Goal: Task Accomplishment & Management: Manage account settings

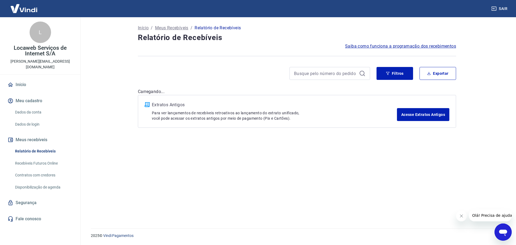
click at [384, 80] on div "Filtros Exportar" at bounding box center [297, 75] width 318 height 17
click at [391, 71] on button "Filtros" at bounding box center [395, 73] width 37 height 13
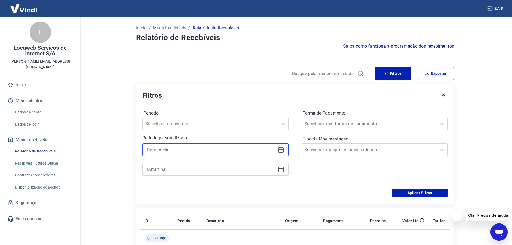
click at [201, 147] on input at bounding box center [211, 150] width 129 height 8
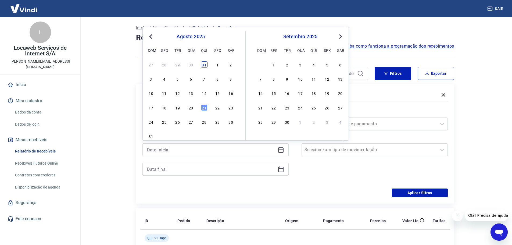
click at [204, 64] on div "31" at bounding box center [204, 64] width 6 height 6
type input "[DATE]"
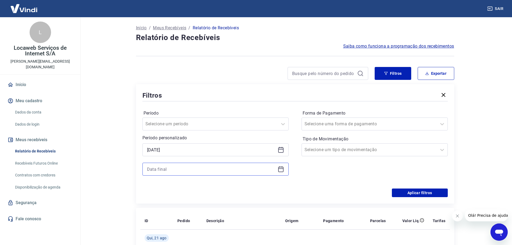
click at [168, 169] on input at bounding box center [211, 169] width 129 height 8
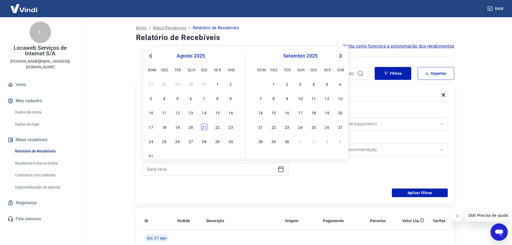
click at [206, 126] on div "21" at bounding box center [204, 127] width 6 height 6
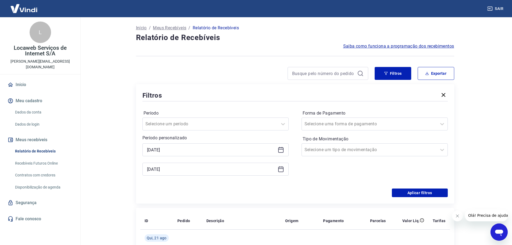
type input "[DATE]"
click at [346, 121] on input "Forma de Pagamento" at bounding box center [332, 124] width 54 height 6
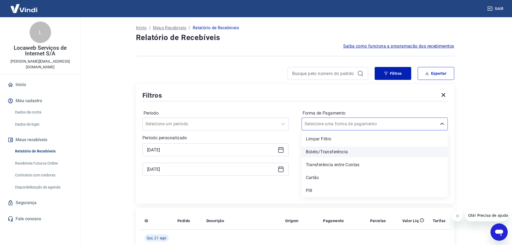
click at [340, 154] on div "Boleto/Transferência" at bounding box center [375, 152] width 146 height 11
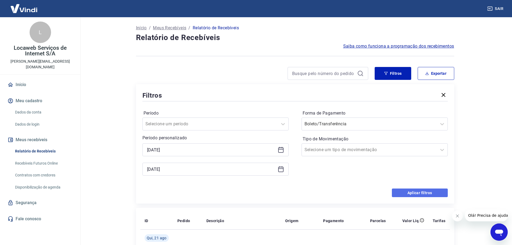
click at [426, 191] on button "Aplicar filtros" at bounding box center [420, 192] width 56 height 9
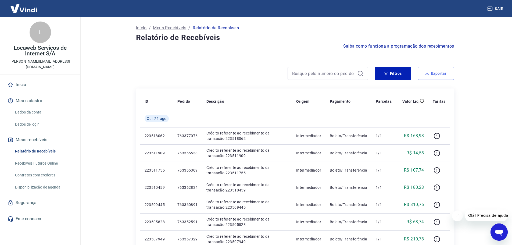
click at [429, 77] on button "Exportar" at bounding box center [436, 73] width 37 height 13
type input "[DATE]"
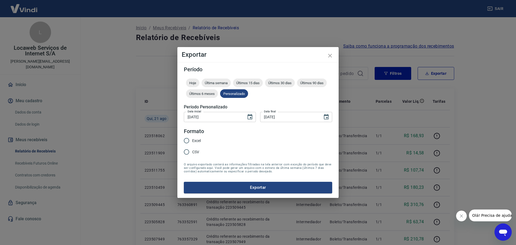
click at [186, 138] on input "Excel" at bounding box center [186, 140] width 11 height 11
radio input "true"
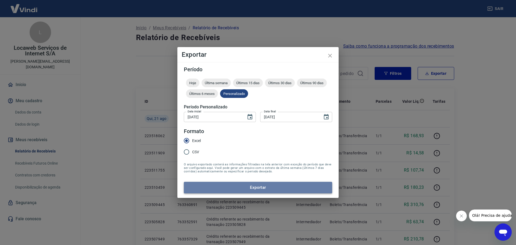
click at [248, 185] on button "Exportar" at bounding box center [258, 187] width 148 height 11
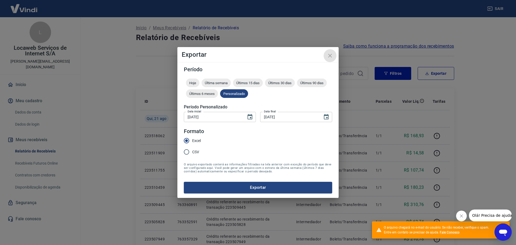
drag, startPoint x: 328, startPoint y: 55, endPoint x: 353, endPoint y: 65, distance: 26.8
click at [328, 55] on icon "close" at bounding box center [330, 55] width 6 height 6
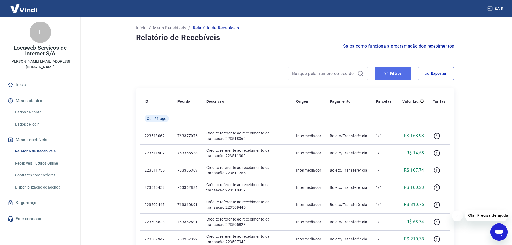
click at [396, 73] on button "Filtros" at bounding box center [393, 73] width 37 height 13
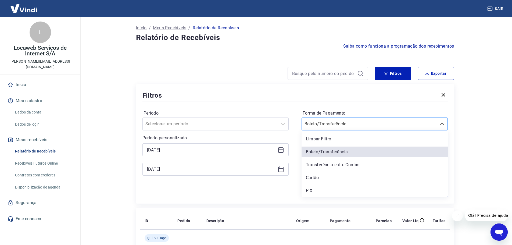
click at [328, 126] on input "Forma de Pagamento" at bounding box center [332, 124] width 54 height 6
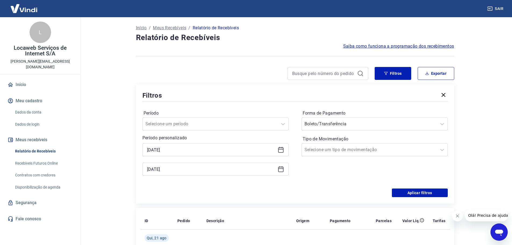
click at [229, 191] on div "Aplicar filtros" at bounding box center [295, 192] width 305 height 9
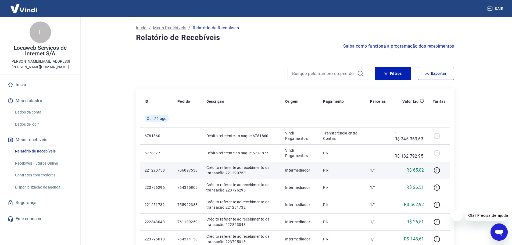
scroll to position [81, 0]
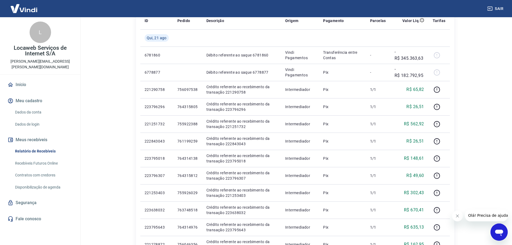
click at [499, 13] on button "Sair" at bounding box center [495, 9] width 19 height 10
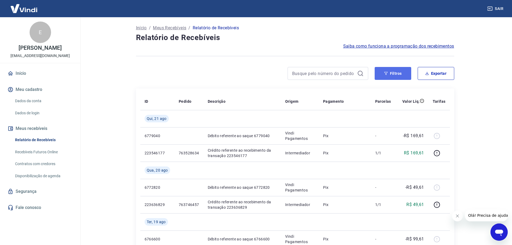
click at [394, 76] on button "Filtros" at bounding box center [393, 73] width 37 height 13
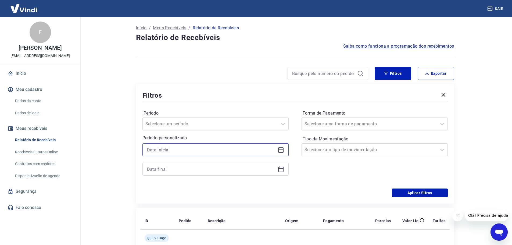
click at [157, 148] on input at bounding box center [211, 150] width 129 height 8
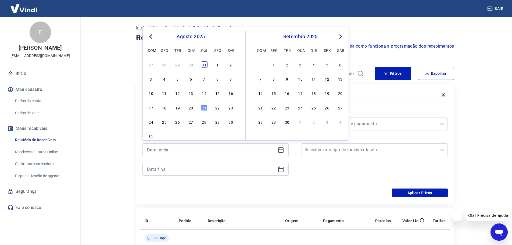
click at [204, 66] on div "31" at bounding box center [204, 64] width 6 height 6
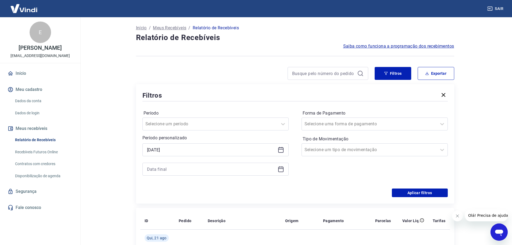
type input "[DATE]"
click at [172, 169] on input at bounding box center [211, 169] width 129 height 8
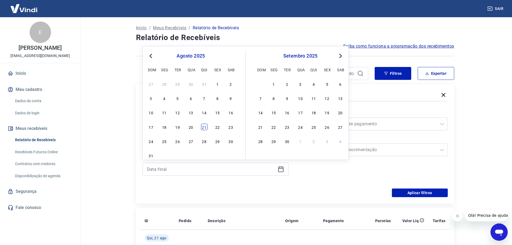
click at [202, 127] on div "21" at bounding box center [204, 127] width 6 height 6
type input "[DATE]"
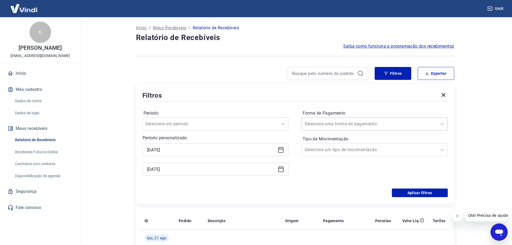
click at [327, 127] on div at bounding box center [370, 124] width 130 height 8
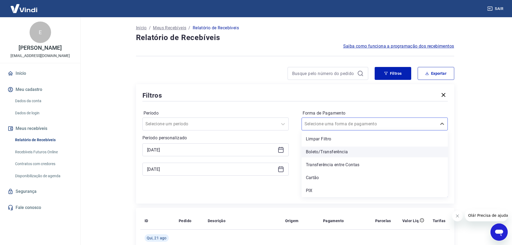
click at [328, 152] on div "Boleto/Transferência" at bounding box center [375, 152] width 146 height 11
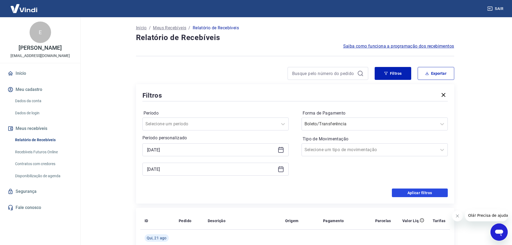
drag, startPoint x: 427, startPoint y: 191, endPoint x: 477, endPoint y: 133, distance: 77.0
click at [427, 191] on button "Aplicar filtros" at bounding box center [420, 192] width 56 height 9
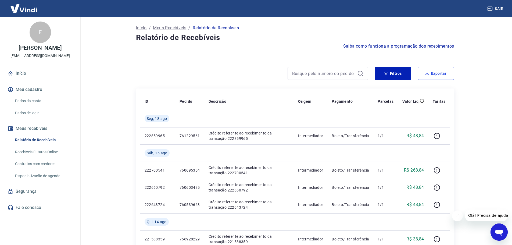
click at [429, 77] on button "Exportar" at bounding box center [436, 73] width 37 height 13
type input "[DATE]"
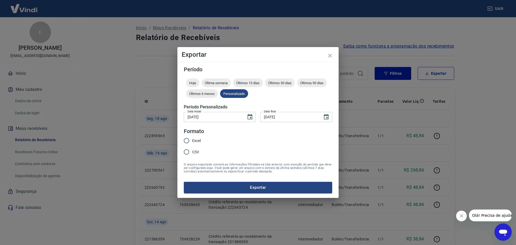
click at [186, 142] on input "Excel" at bounding box center [186, 140] width 11 height 11
radio input "true"
click at [246, 189] on button "Exportar" at bounding box center [258, 187] width 148 height 11
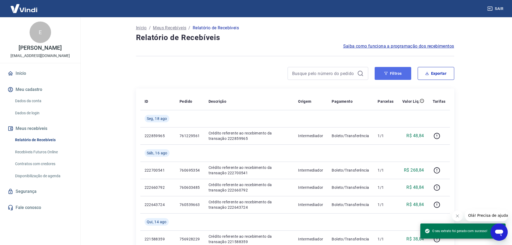
click at [399, 74] on button "Filtros" at bounding box center [393, 73] width 37 height 13
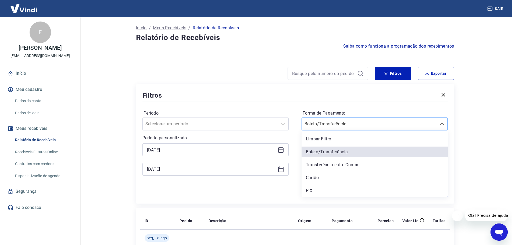
click at [354, 126] on div at bounding box center [370, 124] width 130 height 8
click at [336, 165] on div "Transferência entre Contas" at bounding box center [375, 164] width 146 height 11
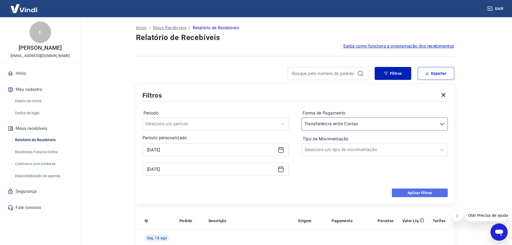
click at [425, 194] on button "Aplicar filtros" at bounding box center [420, 192] width 56 height 9
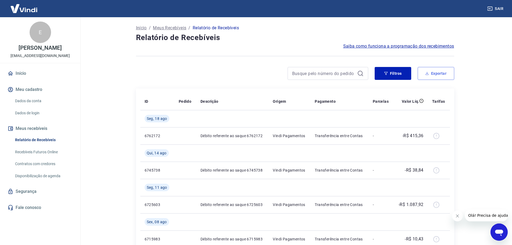
click at [433, 74] on button "Exportar" at bounding box center [436, 73] width 37 height 13
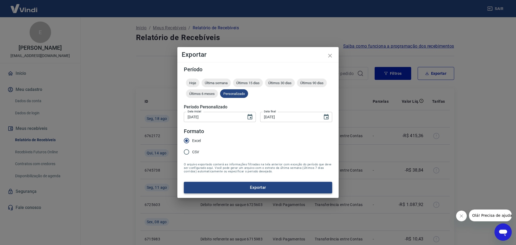
click at [266, 191] on button "Exportar" at bounding box center [258, 187] width 148 height 11
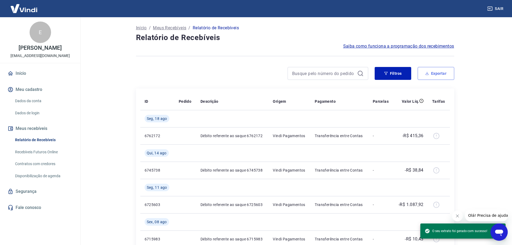
click at [431, 76] on button "Exportar" at bounding box center [436, 73] width 37 height 13
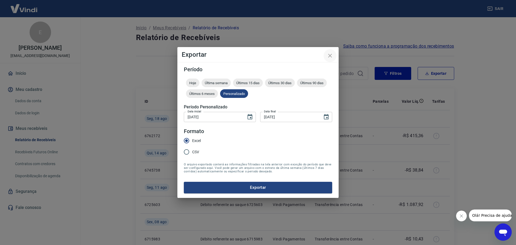
click at [329, 54] on icon "close" at bounding box center [330, 55] width 6 height 6
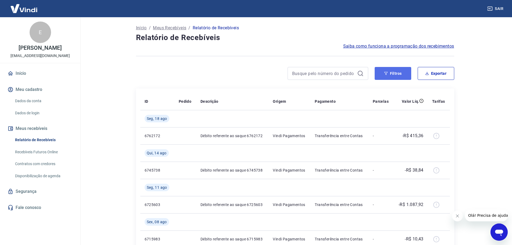
click at [399, 74] on button "Filtros" at bounding box center [393, 73] width 37 height 13
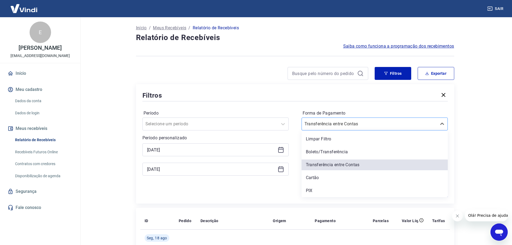
click at [354, 123] on div at bounding box center [370, 124] width 130 height 8
click at [318, 191] on div "PIX" at bounding box center [375, 190] width 146 height 11
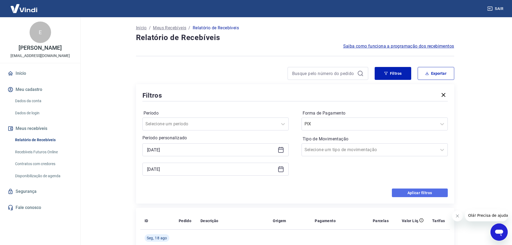
click at [421, 191] on button "Aplicar filtros" at bounding box center [420, 192] width 56 height 9
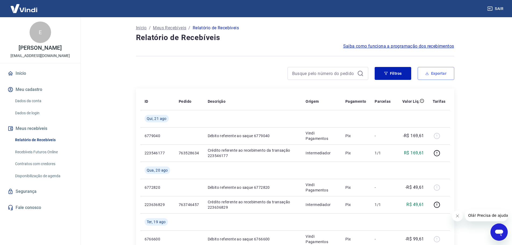
click at [445, 76] on button "Exportar" at bounding box center [436, 73] width 37 height 13
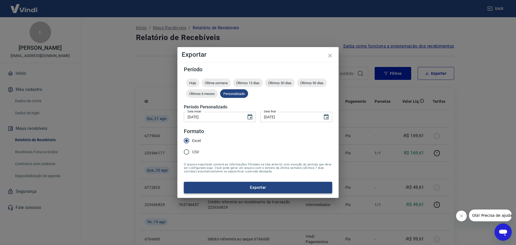
click at [259, 186] on button "Exportar" at bounding box center [258, 187] width 148 height 11
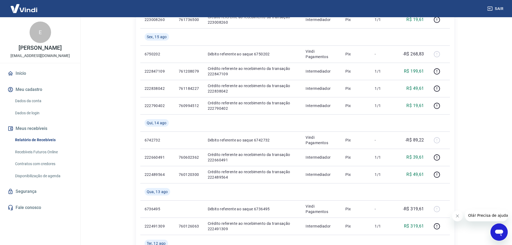
scroll to position [453, 0]
